Goal: Transaction & Acquisition: Purchase product/service

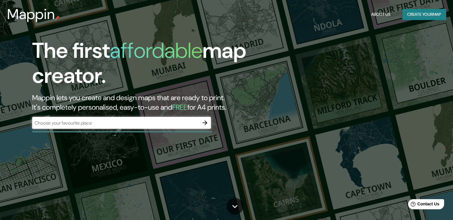
click at [87, 118] on div "​" at bounding box center [121, 123] width 179 height 12
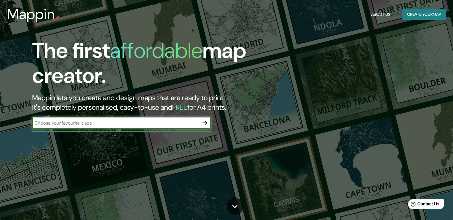
click at [427, 15] on button "Create your map" at bounding box center [423, 14] width 43 height 11
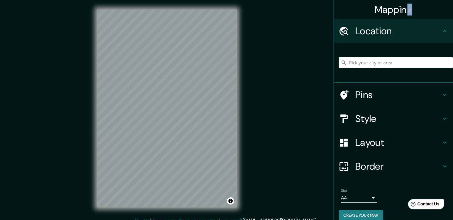
click at [364, 199] on body "Mappin Location Pins Style Layout Border Choose a border. Hint : you can make l…" at bounding box center [226, 110] width 453 height 220
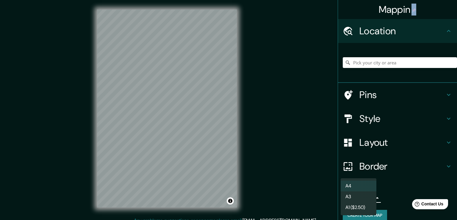
click at [370, 201] on li "A3" at bounding box center [359, 196] width 36 height 11
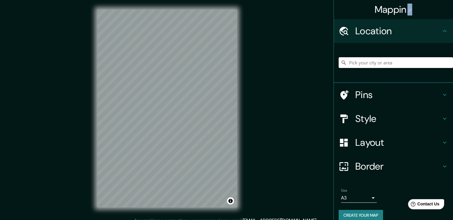
click at [248, 174] on div "Mappin Location Pins Style Layout Border Choose a border. Hint : you can make l…" at bounding box center [226, 113] width 453 height 226
click at [441, 96] on icon at bounding box center [444, 94] width 7 height 7
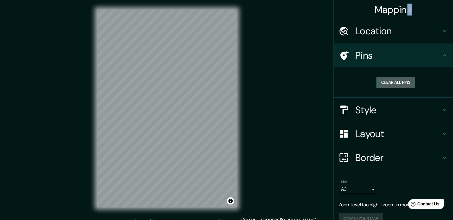
click at [394, 81] on button "Clear all pins" at bounding box center [395, 82] width 39 height 11
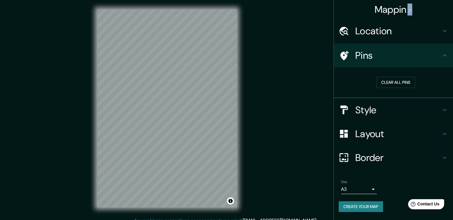
click at [246, 120] on div "© Mapbox © OpenStreetMap Improve this map" at bounding box center [166, 108] width 159 height 217
click at [444, 108] on icon at bounding box center [444, 109] width 7 height 7
click at [444, 108] on div "Style" at bounding box center [393, 110] width 119 height 24
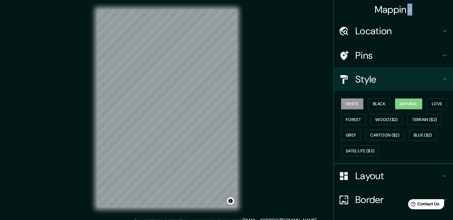
click at [400, 104] on button "Natural" at bounding box center [407, 103] width 27 height 11
click at [430, 101] on button "Love" at bounding box center [437, 103] width 20 height 11
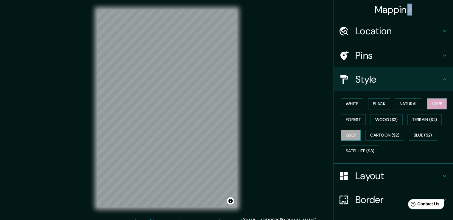
click at [349, 134] on button "Grey" at bounding box center [351, 134] width 20 height 11
click at [351, 121] on button "Forest" at bounding box center [353, 119] width 25 height 11
click at [351, 120] on button "Forest" at bounding box center [353, 119] width 25 height 11
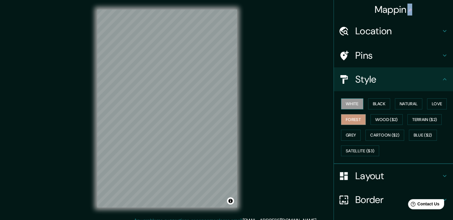
click at [350, 105] on button "White" at bounding box center [352, 103] width 22 height 11
click at [372, 104] on button "Black" at bounding box center [379, 103] width 22 height 11
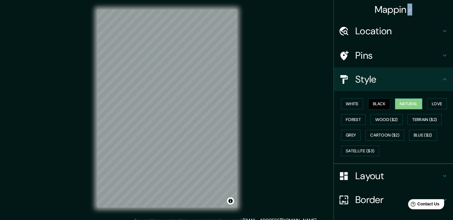
click at [399, 101] on button "Natural" at bounding box center [407, 103] width 27 height 11
click at [399, 100] on button "Natural" at bounding box center [407, 103] width 27 height 11
click at [346, 105] on button "White" at bounding box center [352, 103] width 22 height 11
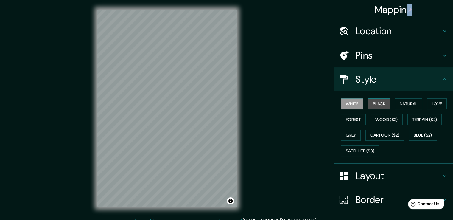
click at [377, 103] on button "Black" at bounding box center [379, 103] width 22 height 11
click at [427, 99] on button "Love" at bounding box center [437, 103] width 20 height 11
click at [430, 74] on h4 "Style" at bounding box center [398, 79] width 86 height 12
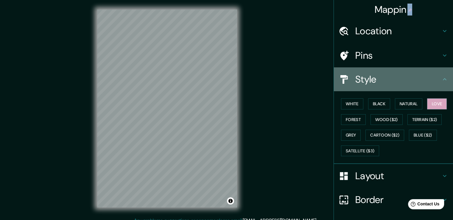
click at [441, 80] on icon at bounding box center [444, 79] width 7 height 7
click at [440, 75] on div "Style" at bounding box center [393, 79] width 119 height 24
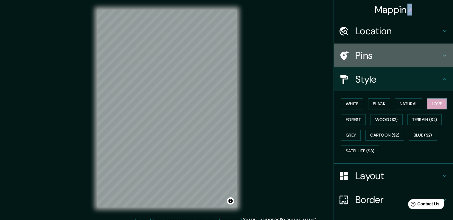
click at [443, 53] on icon at bounding box center [444, 55] width 7 height 7
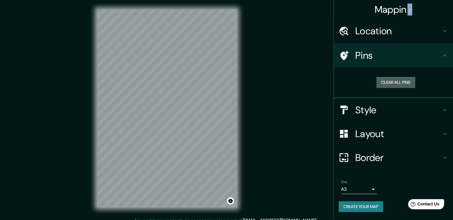
click at [401, 84] on button "Clear all pins" at bounding box center [395, 82] width 39 height 11
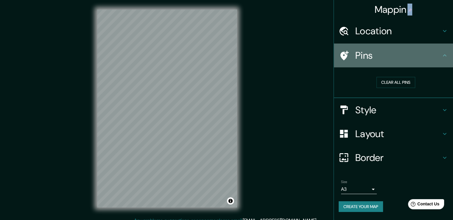
click at [442, 55] on icon at bounding box center [444, 55] width 7 height 7
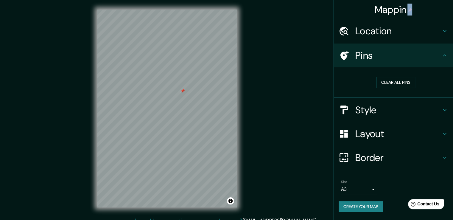
click at [181, 90] on div at bounding box center [182, 90] width 5 height 5
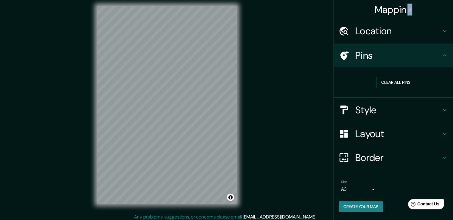
scroll to position [7, 0]
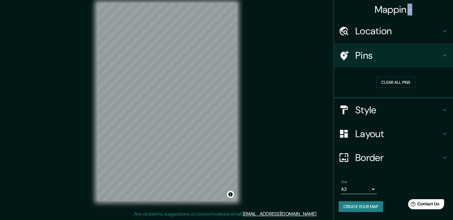
click at [443, 155] on icon at bounding box center [444, 157] width 7 height 7
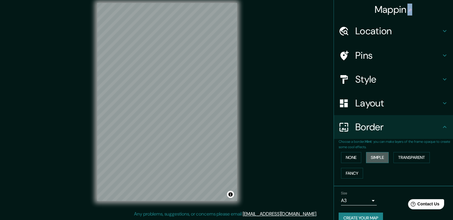
click at [372, 155] on button "Simple" at bounding box center [377, 157] width 23 height 11
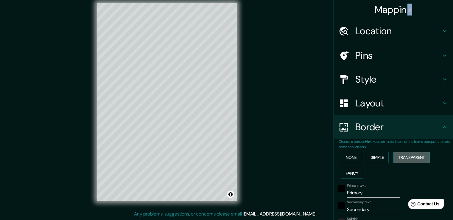
click at [402, 157] on button "Transparent" at bounding box center [411, 157] width 36 height 11
click at [349, 173] on button "Fancy" at bounding box center [352, 172] width 22 height 11
click at [348, 157] on button "None" at bounding box center [351, 157] width 20 height 11
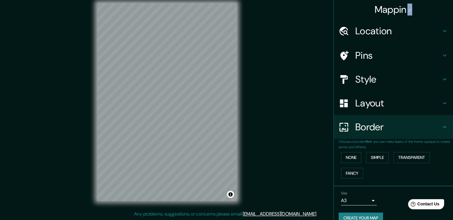
click at [442, 101] on icon at bounding box center [444, 102] width 7 height 7
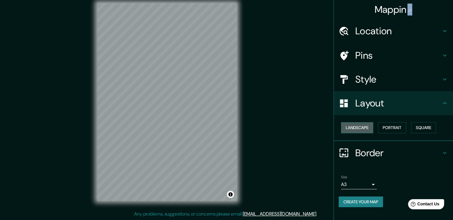
click at [357, 126] on button "Landscape" at bounding box center [357, 127] width 32 height 11
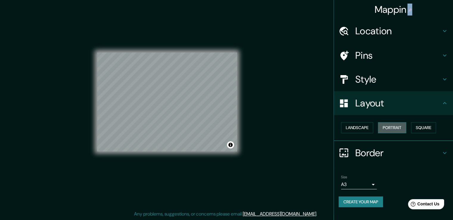
click at [389, 128] on button "Portrait" at bounding box center [392, 127] width 28 height 11
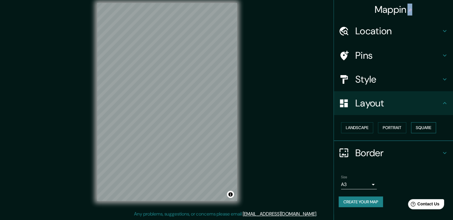
click at [427, 131] on button "Square" at bounding box center [423, 127] width 25 height 11
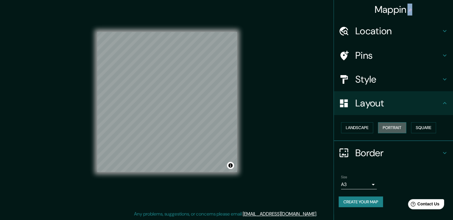
click at [404, 129] on button "Portrait" at bounding box center [392, 127] width 28 height 11
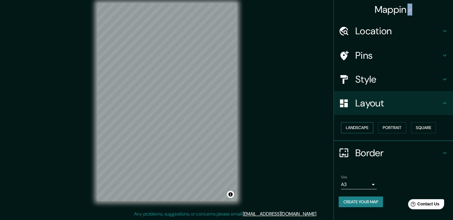
click at [358, 129] on button "Landscape" at bounding box center [357, 127] width 32 height 11
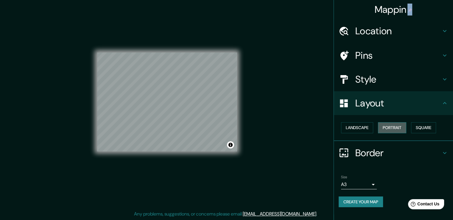
click at [397, 128] on button "Portrait" at bounding box center [392, 127] width 28 height 11
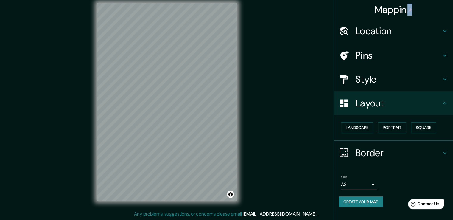
click at [426, 104] on h4 "Layout" at bounding box center [398, 103] width 86 height 12
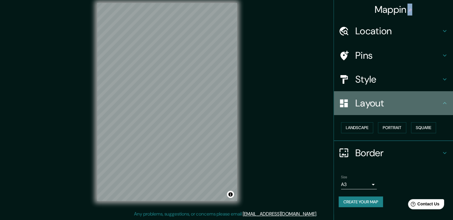
click at [445, 103] on icon at bounding box center [444, 102] width 7 height 7
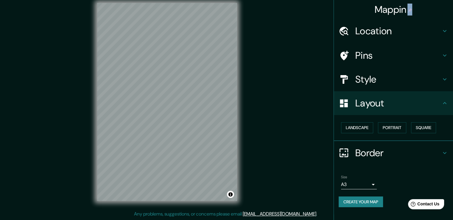
click at [445, 103] on icon at bounding box center [444, 102] width 7 height 7
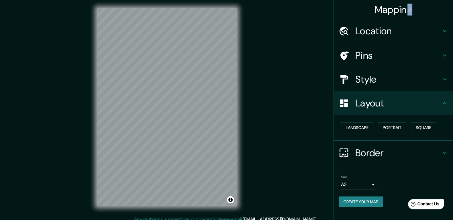
scroll to position [0, 0]
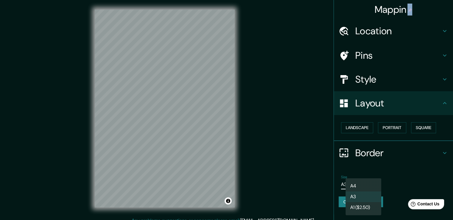
click at [367, 184] on body "Mappin Location Pins Style Layout Landscape Portrait Square Border Choose a bor…" at bounding box center [226, 110] width 453 height 220
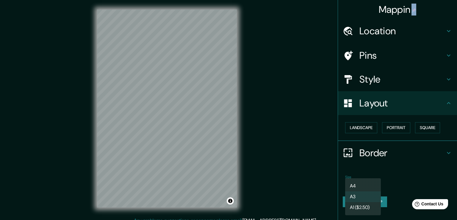
click at [374, 184] on li "A4" at bounding box center [363, 185] width 36 height 11
type input "single"
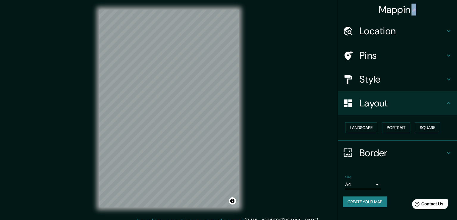
click at [372, 182] on body "Mappin Location Pins Style Layout Landscape Portrait Square Border Choose a bor…" at bounding box center [228, 110] width 457 height 220
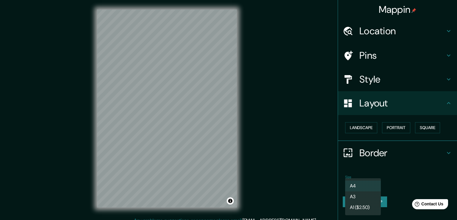
drag, startPoint x: 403, startPoint y: 172, endPoint x: 397, endPoint y: 175, distance: 6.1
click at [402, 173] on div at bounding box center [228, 110] width 457 height 220
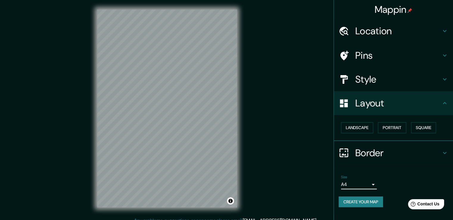
click at [371, 198] on button "Create your map" at bounding box center [360, 201] width 44 height 11
drag, startPoint x: 252, startPoint y: 181, endPoint x: 312, endPoint y: 85, distance: 113.0
click at [311, 85] on div "Mappin Location Pins Style Layout Landscape Portrait Square Border Choose a bor…" at bounding box center [226, 113] width 453 height 226
drag, startPoint x: 375, startPoint y: 197, endPoint x: 375, endPoint y: 202, distance: 5.1
click at [375, 202] on button "Create your map" at bounding box center [360, 201] width 44 height 11
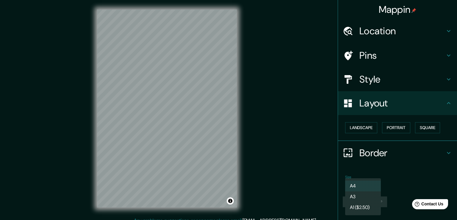
click at [374, 184] on body "Mappin Location Pins Style Layout Landscape Portrait Square Border Choose a bor…" at bounding box center [228, 110] width 457 height 220
drag, startPoint x: 403, startPoint y: 168, endPoint x: 409, endPoint y: 151, distance: 17.6
click at [403, 167] on div at bounding box center [228, 110] width 457 height 220
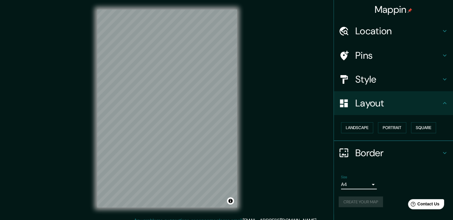
click at [446, 101] on icon at bounding box center [444, 102] width 7 height 7
